Goal: Transaction & Acquisition: Purchase product/service

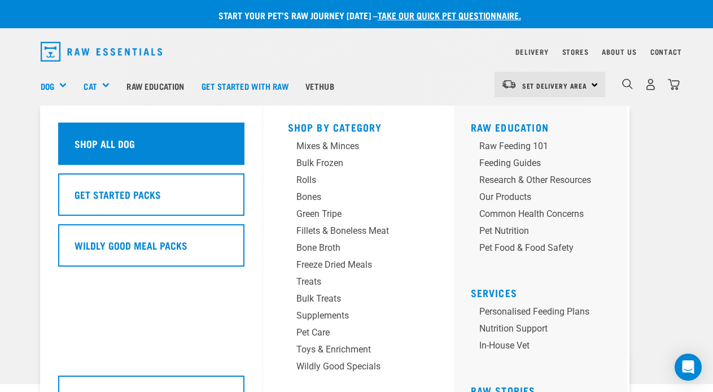
click at [97, 135] on div "Shop All Dog" at bounding box center [151, 143] width 186 height 42
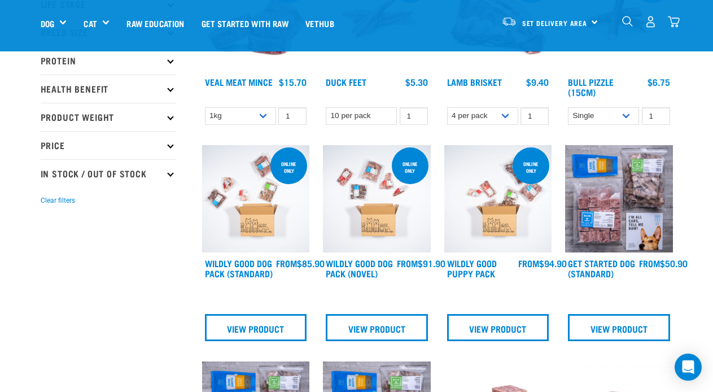
scroll to position [205, 0]
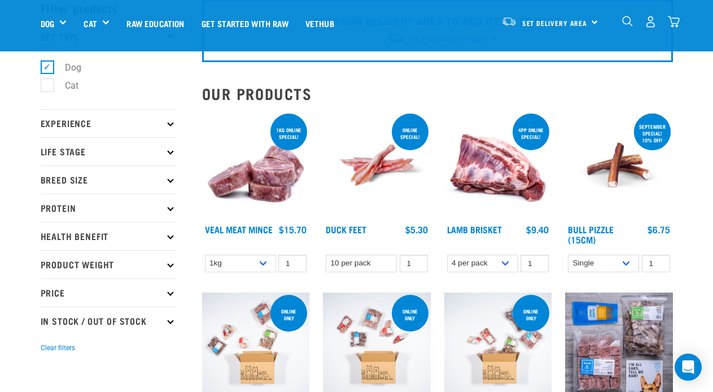
scroll to position [59, 0]
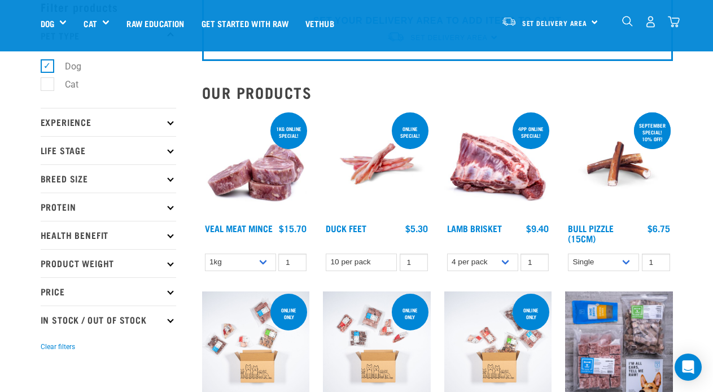
click at [507, 189] on img at bounding box center [498, 164] width 108 height 108
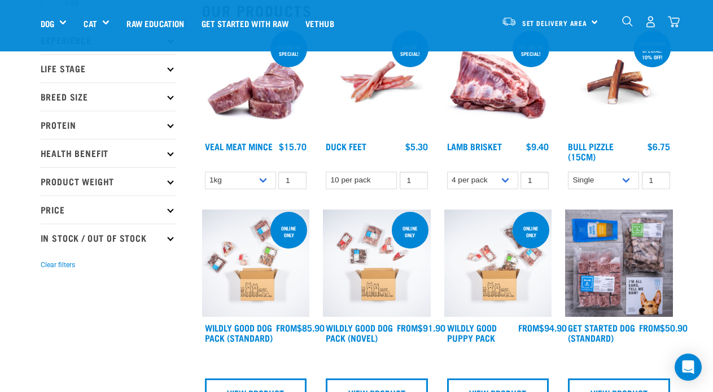
scroll to position [147, 0]
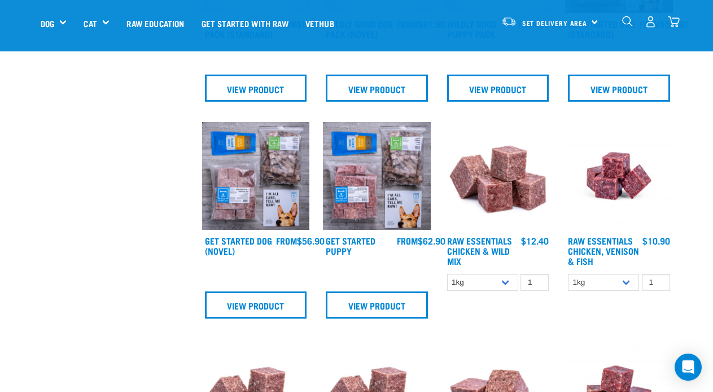
scroll to position [445, 0]
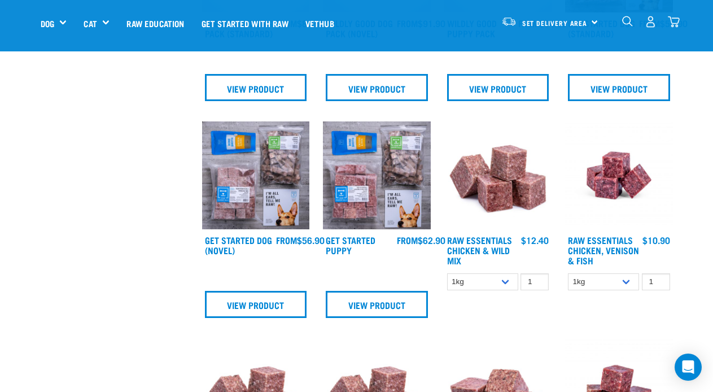
click at [499, 192] on img at bounding box center [498, 175] width 108 height 108
click at [499, 243] on h4 "Raw Essentials Chicken & Wild Mix" at bounding box center [482, 250] width 71 height 30
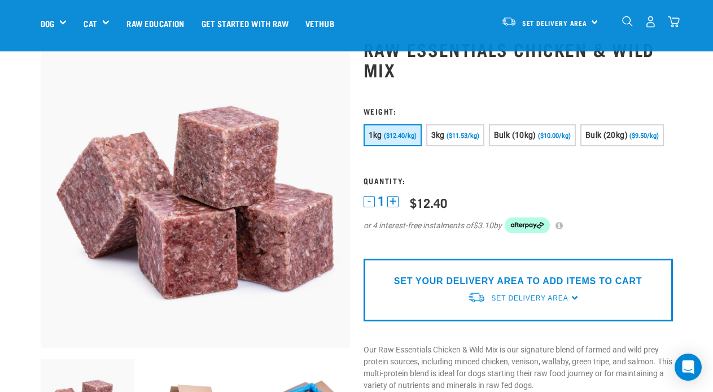
scroll to position [41, 0]
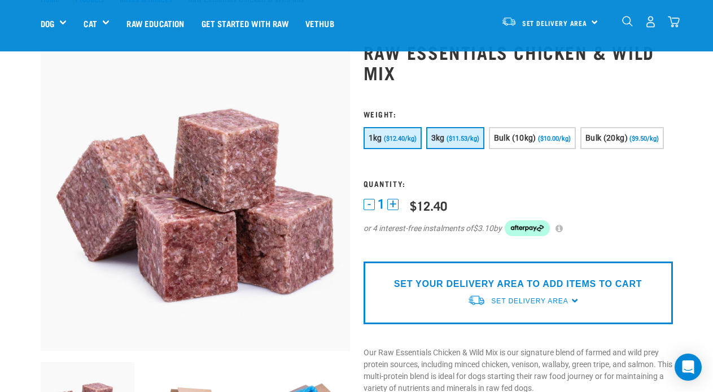
click at [466, 145] on button "3kg ($11.53/kg)" at bounding box center [455, 138] width 58 height 22
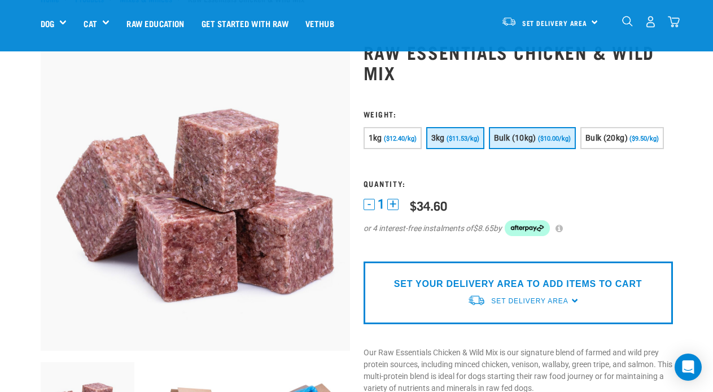
click at [530, 147] on button "Bulk (10kg) ($10.00/kg)" at bounding box center [532, 138] width 87 height 22
click at [455, 136] on span "($11.53/kg)" at bounding box center [462, 138] width 33 height 7
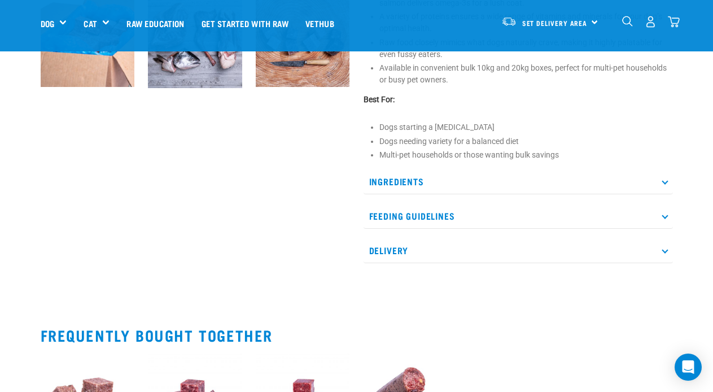
scroll to position [573, 0]
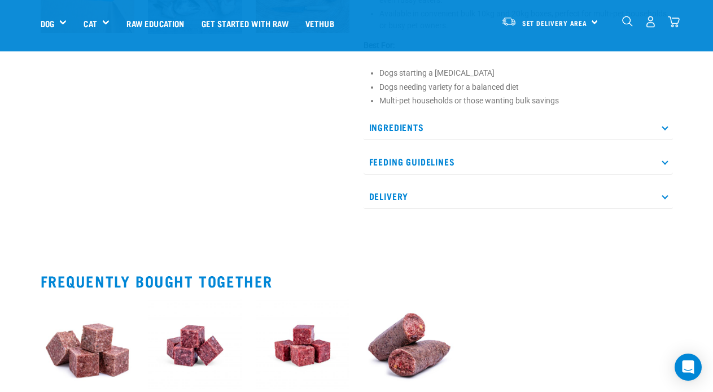
click at [665, 121] on p "Ingredients" at bounding box center [517, 127] width 309 height 25
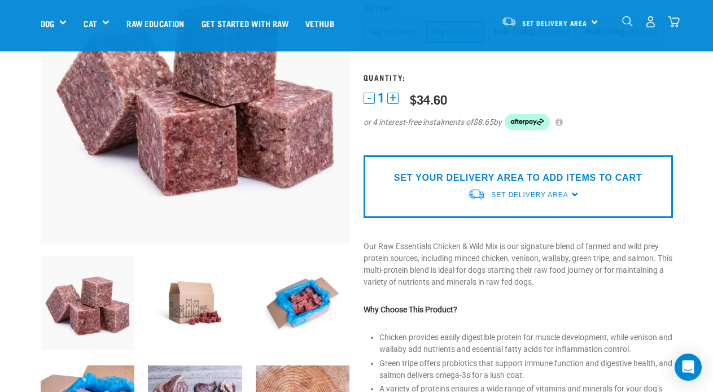
scroll to position [142, 0]
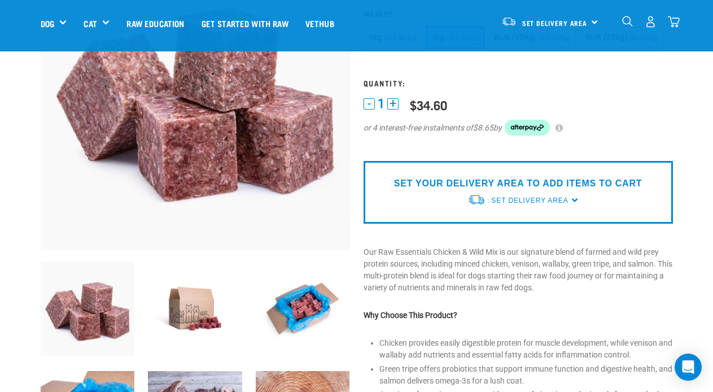
click at [287, 303] on img at bounding box center [303, 308] width 94 height 94
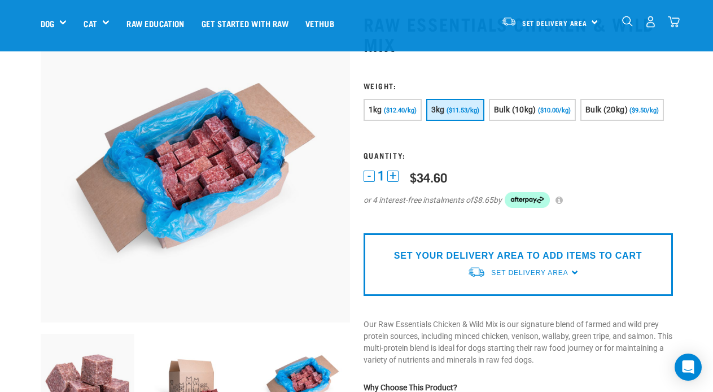
scroll to position [67, 0]
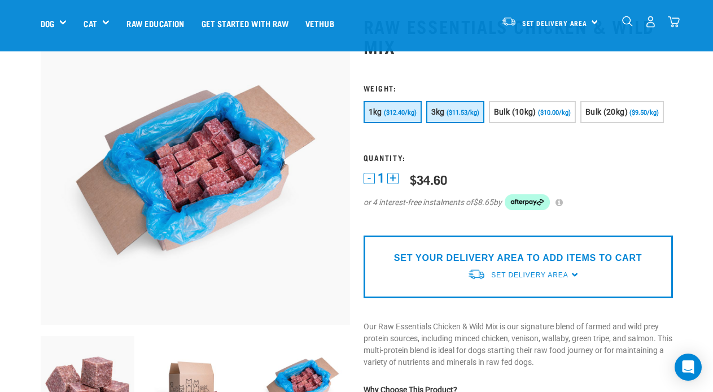
click at [379, 112] on span "1kg" at bounding box center [375, 111] width 14 height 9
